Goal: Information Seeking & Learning: Learn about a topic

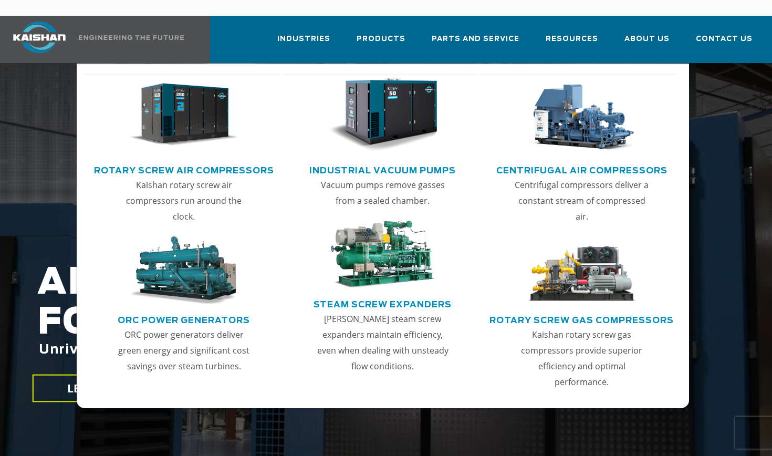
click at [198, 98] on img "Main menu" at bounding box center [183, 114] width 109 height 73
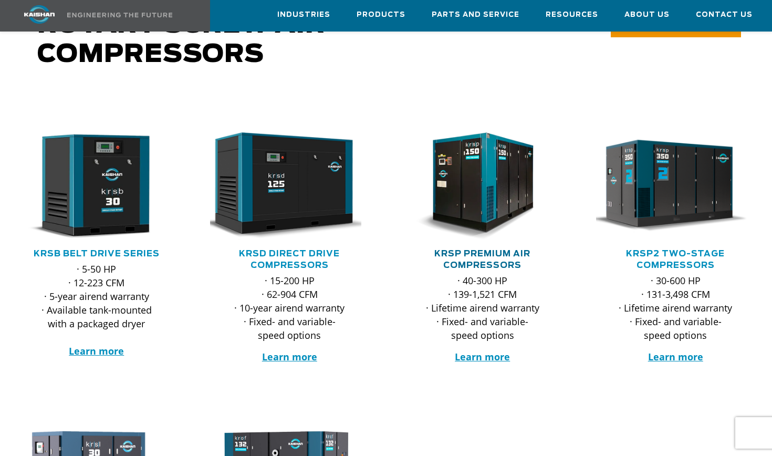
scroll to position [115, 0]
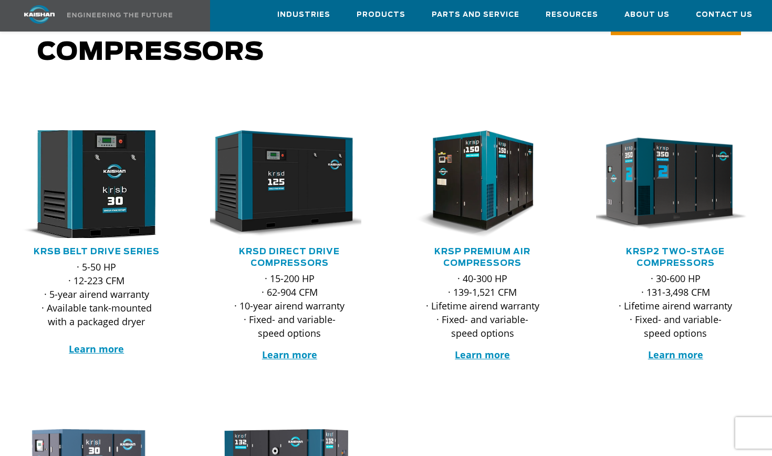
click at [148, 195] on img at bounding box center [88, 184] width 175 height 118
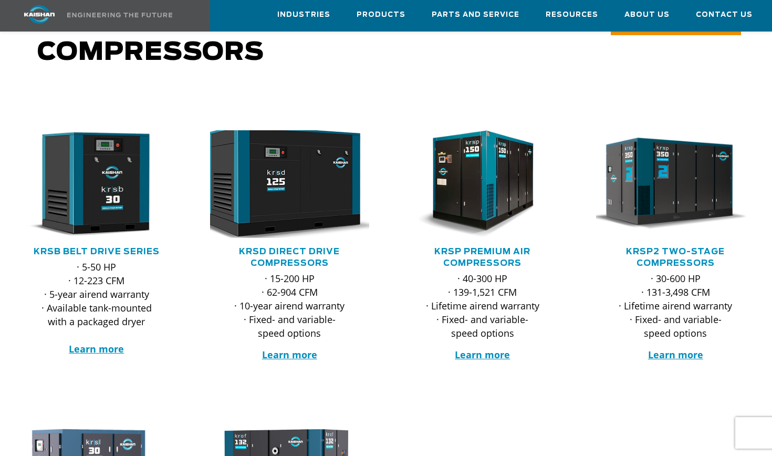
click at [292, 171] on img at bounding box center [281, 184] width 175 height 118
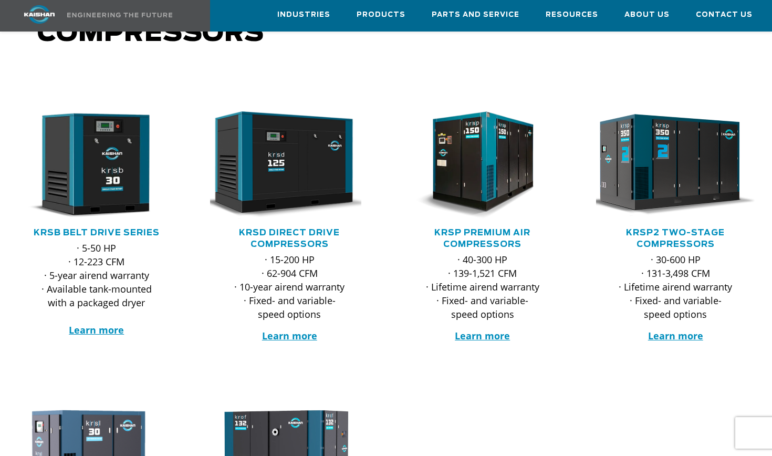
scroll to position [137, 0]
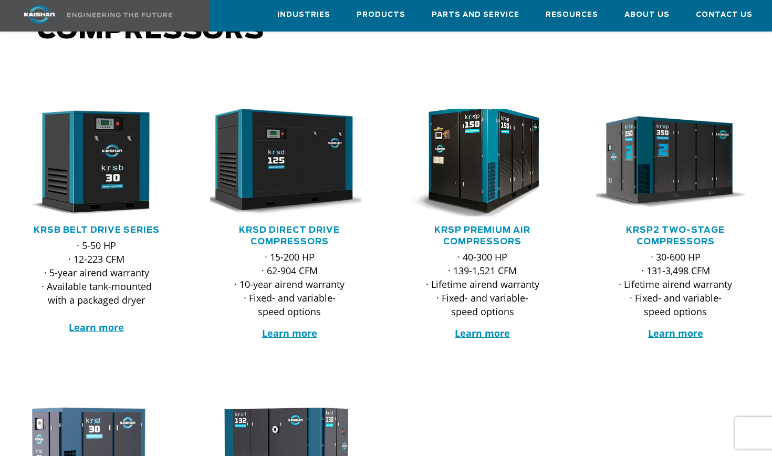
click at [510, 150] on img at bounding box center [474, 162] width 175 height 118
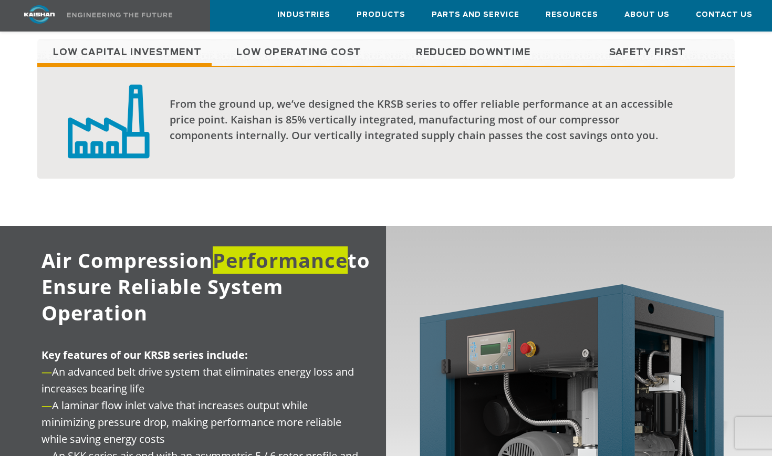
scroll to position [740, 0]
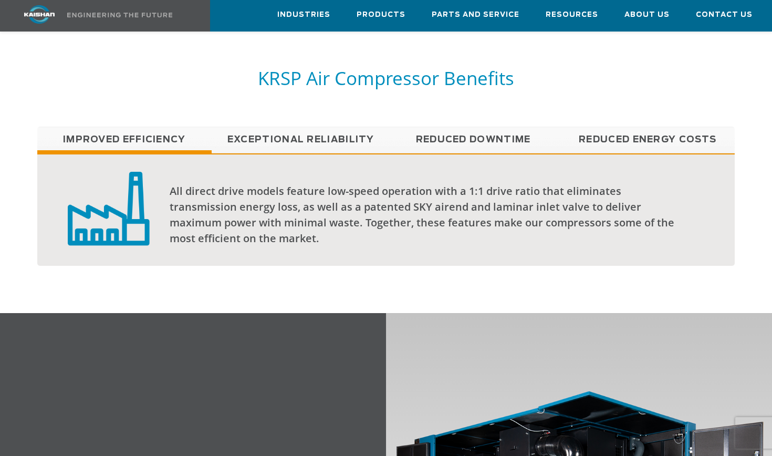
scroll to position [804, 0]
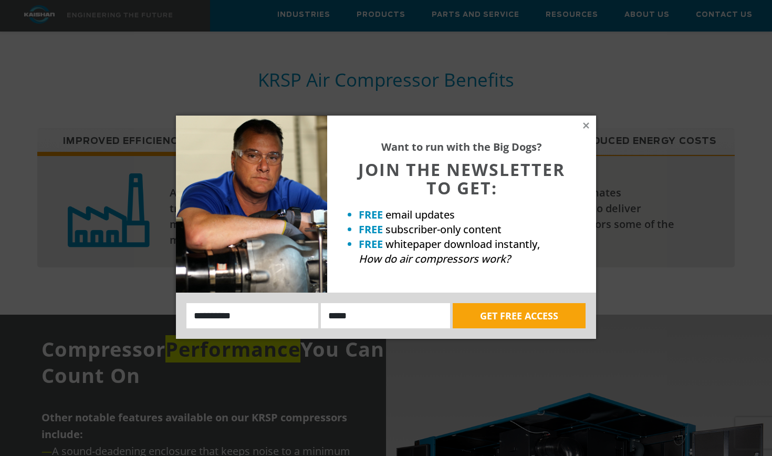
click at [591, 125] on div "Want to run with the Big Dogs? JOIN THE NEWSLETTER TO GET: FREE email updates F…" at bounding box center [461, 203] width 269 height 177
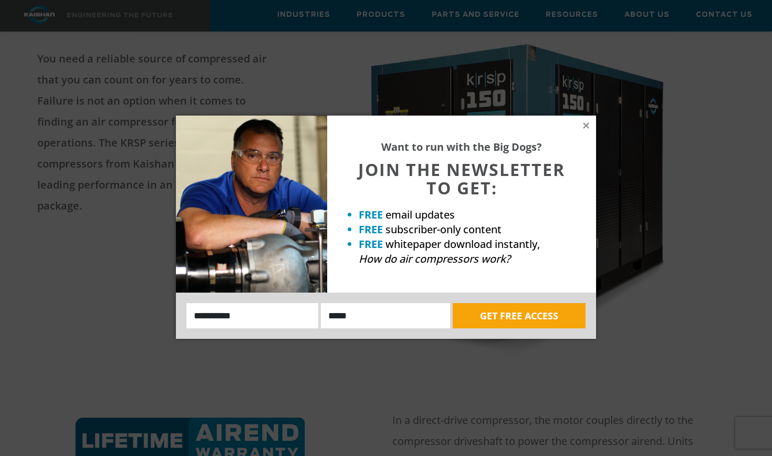
scroll to position [127, 0]
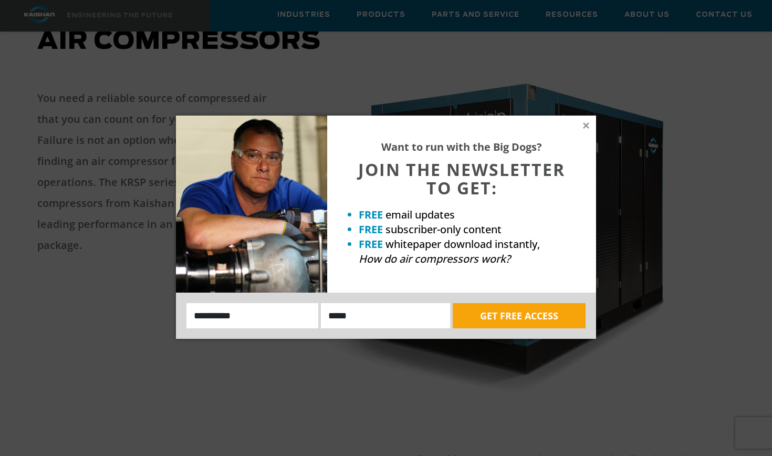
click at [342, 54] on div "Want to run with the Big Dogs? JOIN THE NEWSLETTER TO GET: FREE email updates F…" at bounding box center [386, 228] width 772 height 456
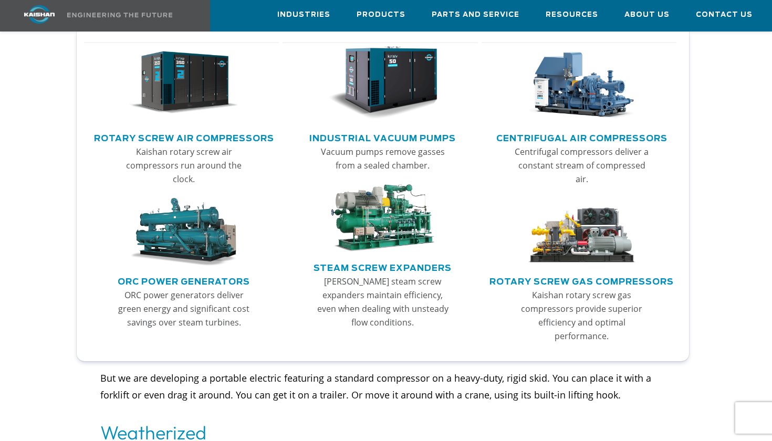
scroll to position [758, 0]
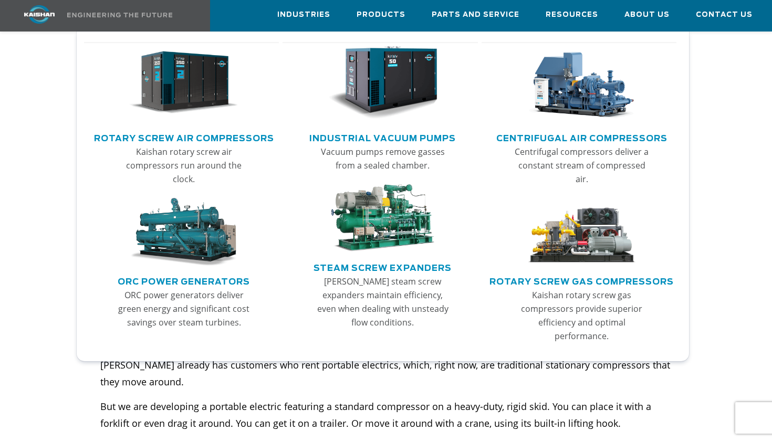
click at [192, 77] on img "Main menu" at bounding box center [183, 82] width 109 height 73
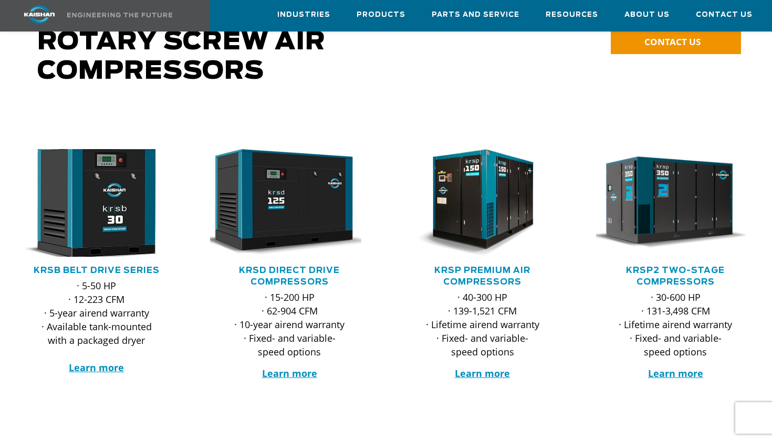
scroll to position [96, 0]
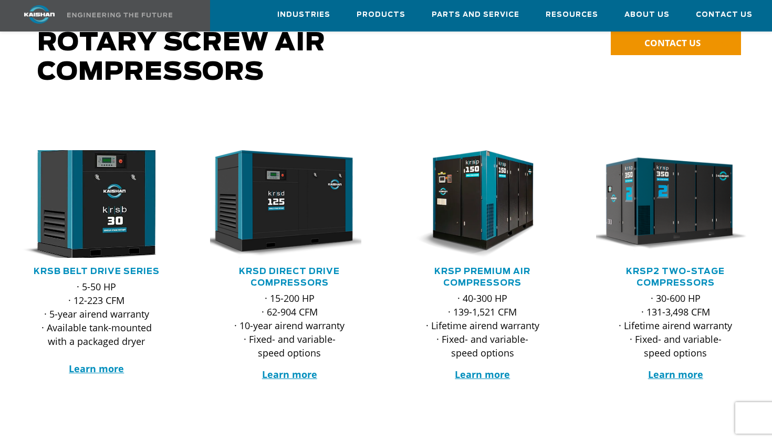
click at [108, 175] on img at bounding box center [88, 204] width 175 height 118
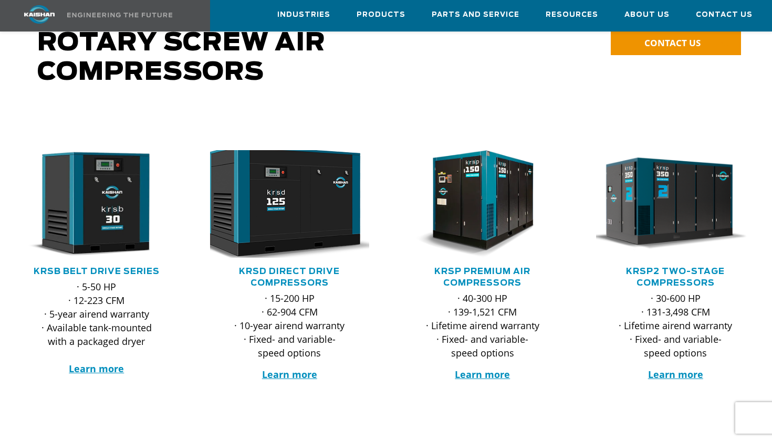
click at [298, 186] on img at bounding box center [281, 204] width 175 height 118
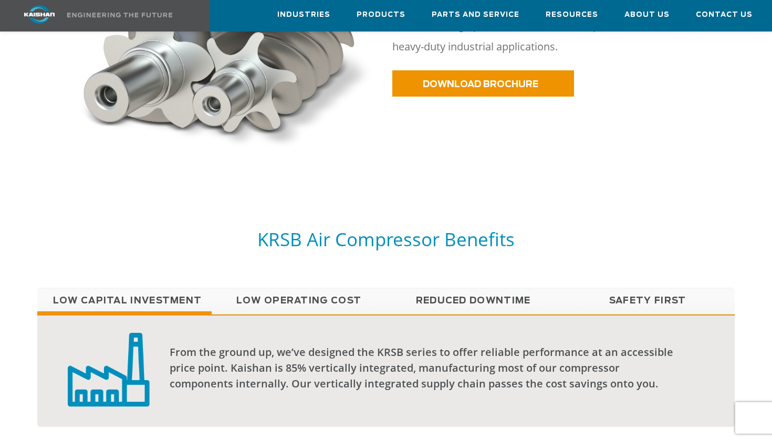
scroll to position [568, 0]
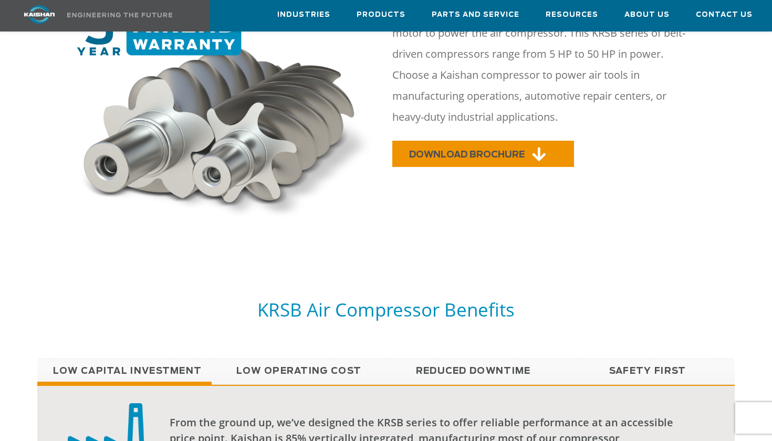
click at [450, 150] on span "DOWNLOAD BROCHURE" at bounding box center [466, 154] width 115 height 9
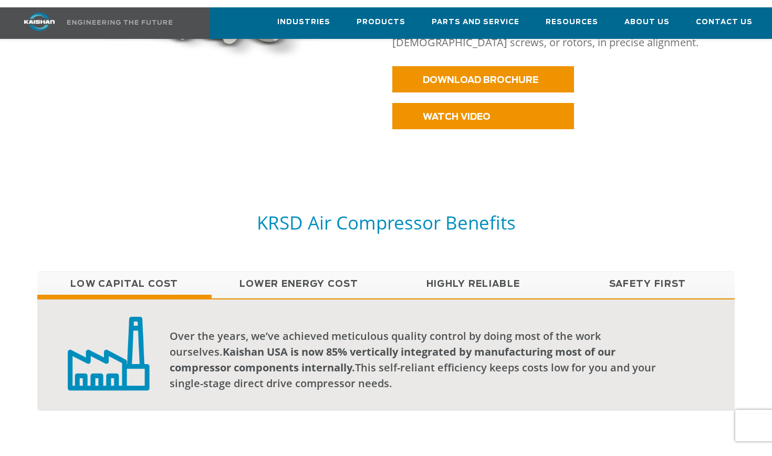
scroll to position [680, 0]
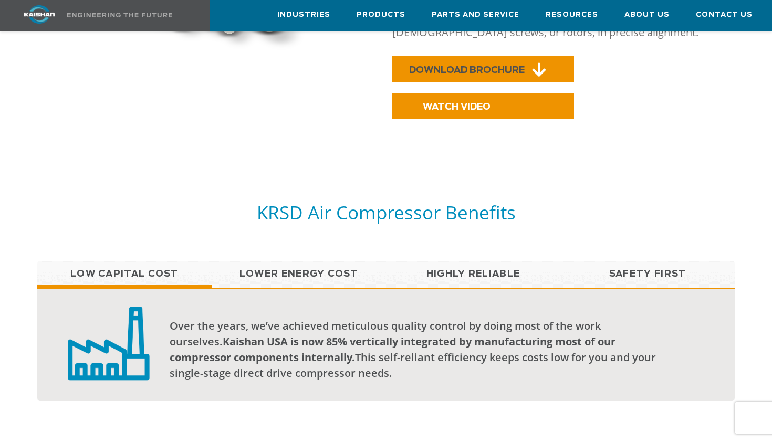
click at [440, 59] on link "DOWNLOAD BROCHURE" at bounding box center [483, 69] width 182 height 26
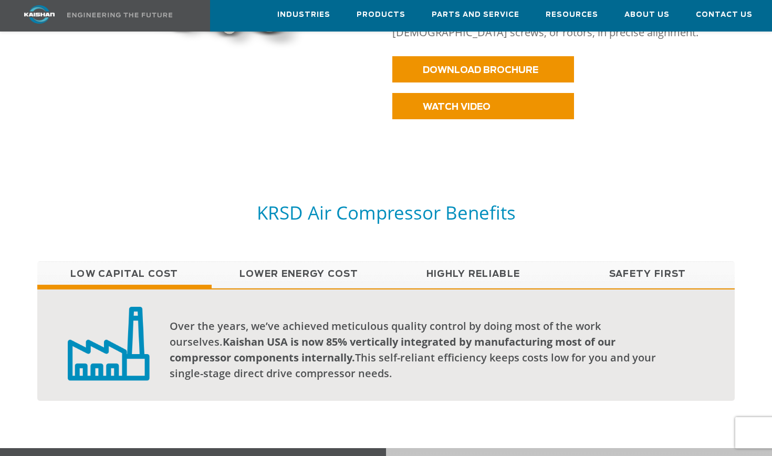
click at [85, 17] on img at bounding box center [119, 15] width 105 height 5
